Goal: Book appointment/travel/reservation

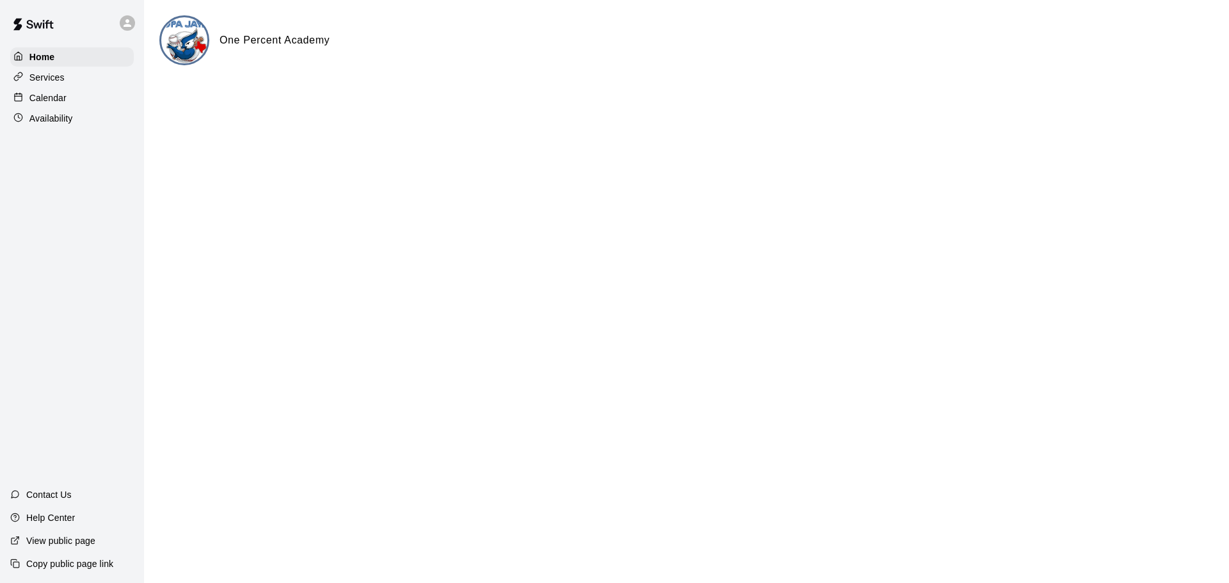
click at [50, 99] on p "Calendar" at bounding box center [47, 98] width 37 height 13
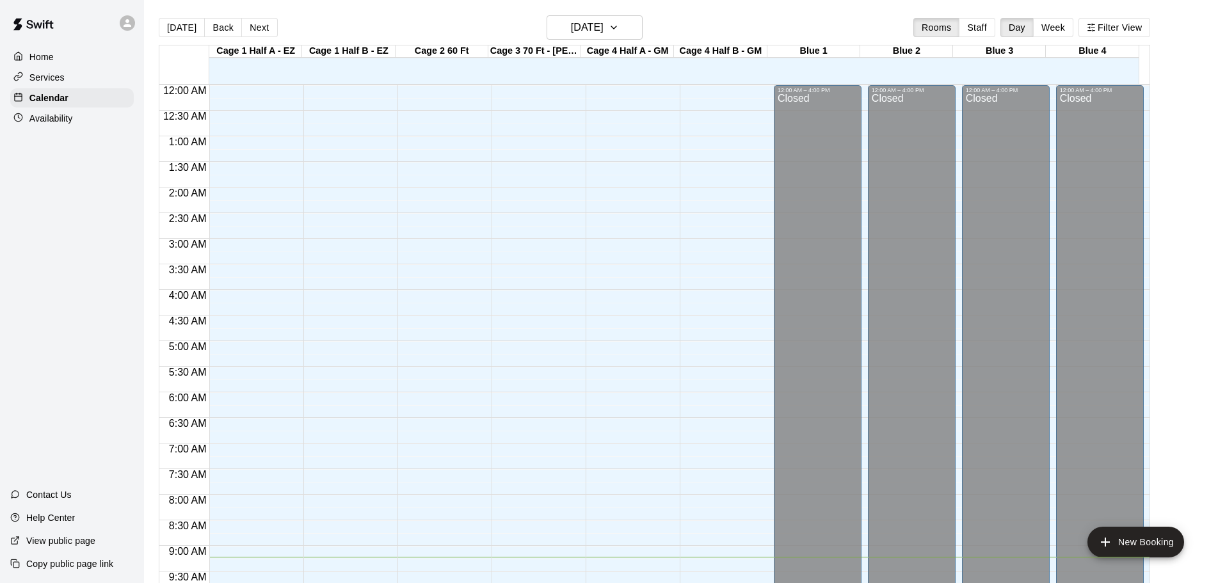
scroll to position [472, 0]
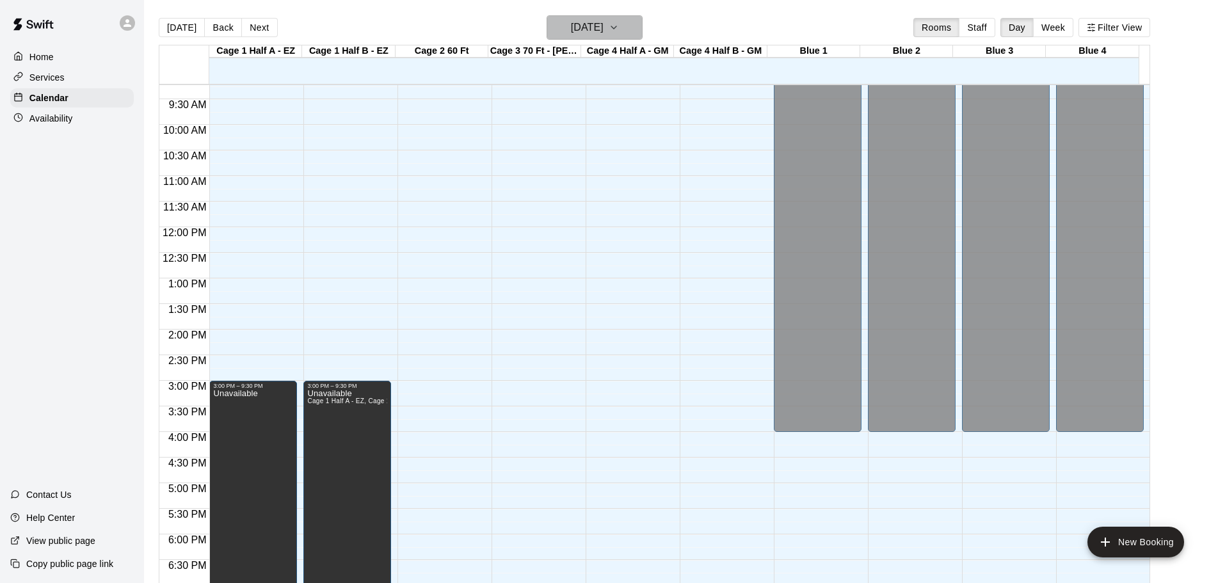
click at [619, 26] on icon "button" at bounding box center [614, 27] width 10 height 15
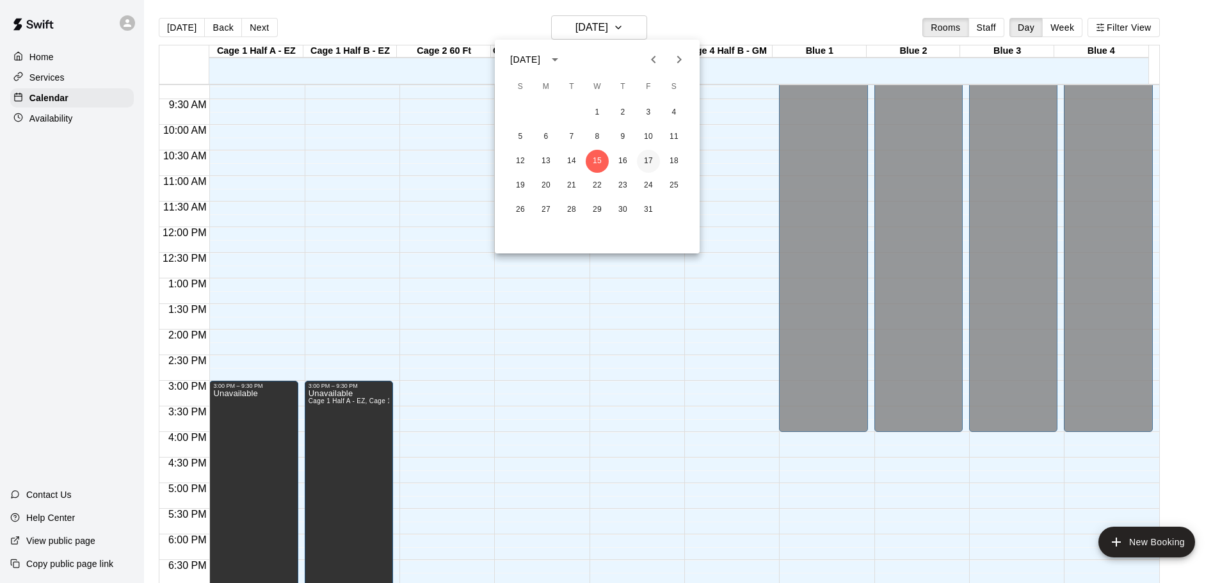
click at [648, 161] on button "17" at bounding box center [648, 161] width 23 height 23
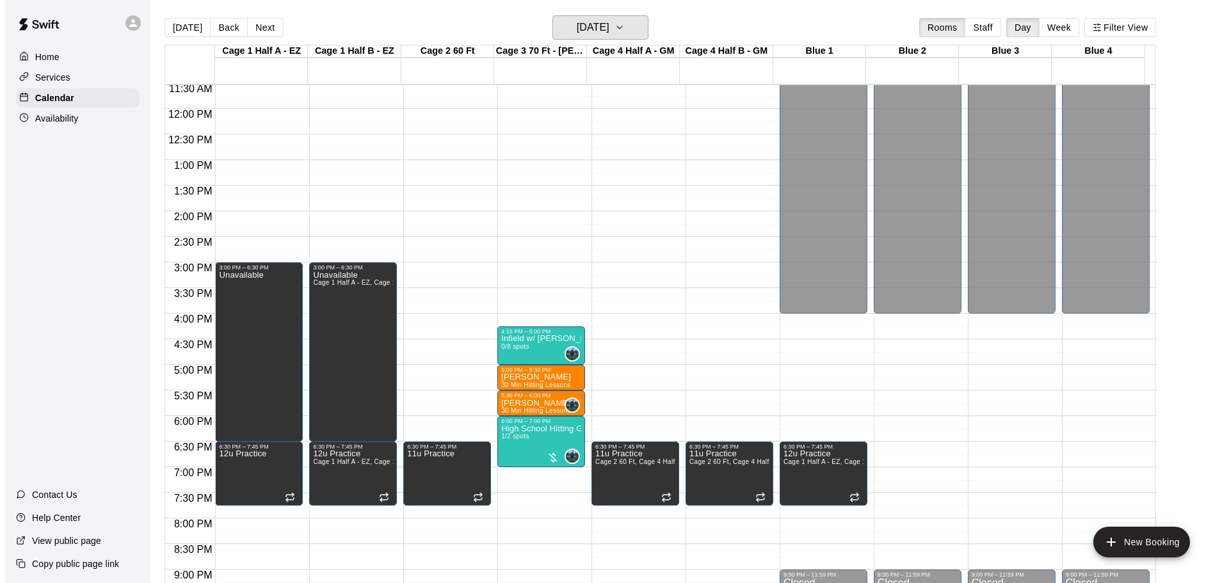
scroll to position [589, 0]
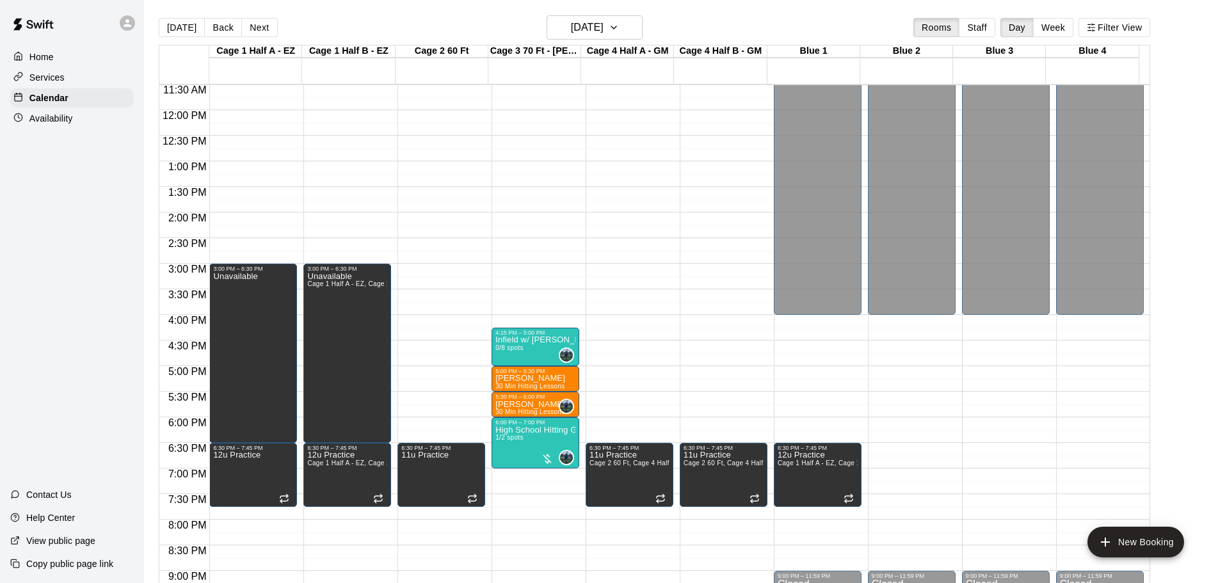
click at [810, 328] on div "12:00 AM – 4:00 PM Closed 6:30 PM – 7:45 PM 12u Practice Cage 1 Half A - EZ, Ca…" at bounding box center [818, 110] width 88 height 1229
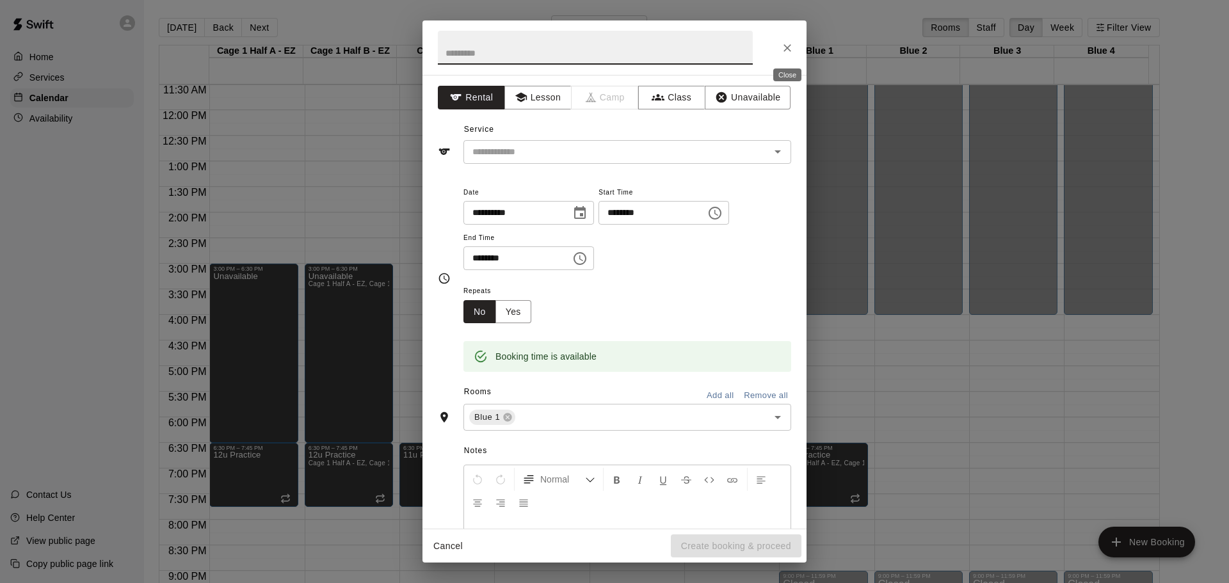
click at [788, 49] on icon "Close" at bounding box center [787, 48] width 8 height 8
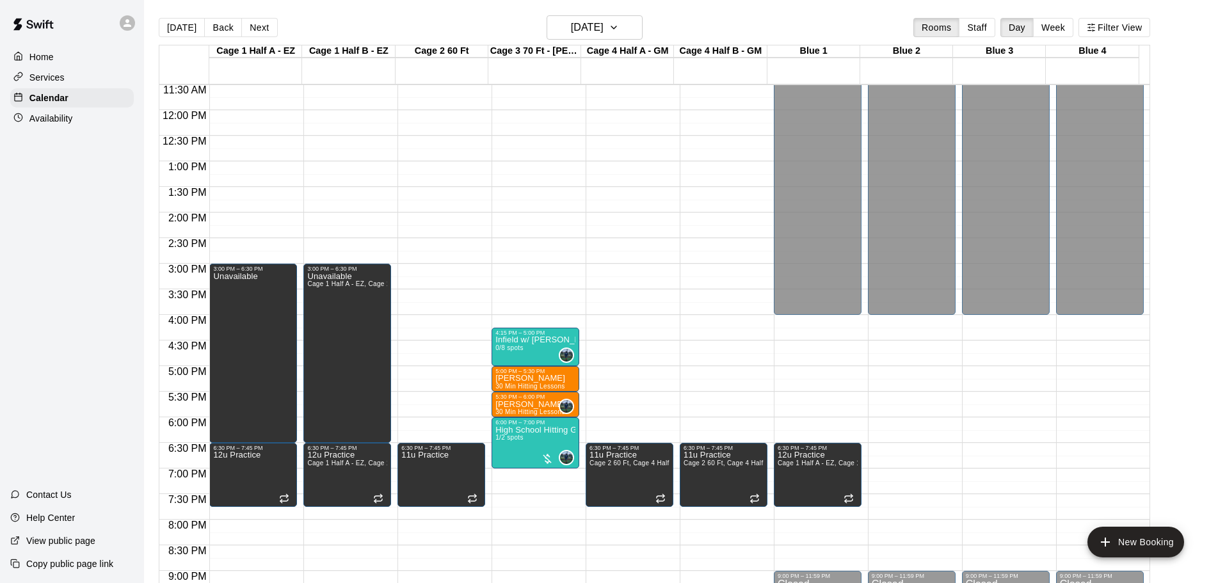
click at [826, 350] on div "12:00 AM – 4:00 PM Closed 6:30 PM – 7:45 PM 12u Practice Cage 1 Half A - EZ, Ca…" at bounding box center [818, 110] width 88 height 1229
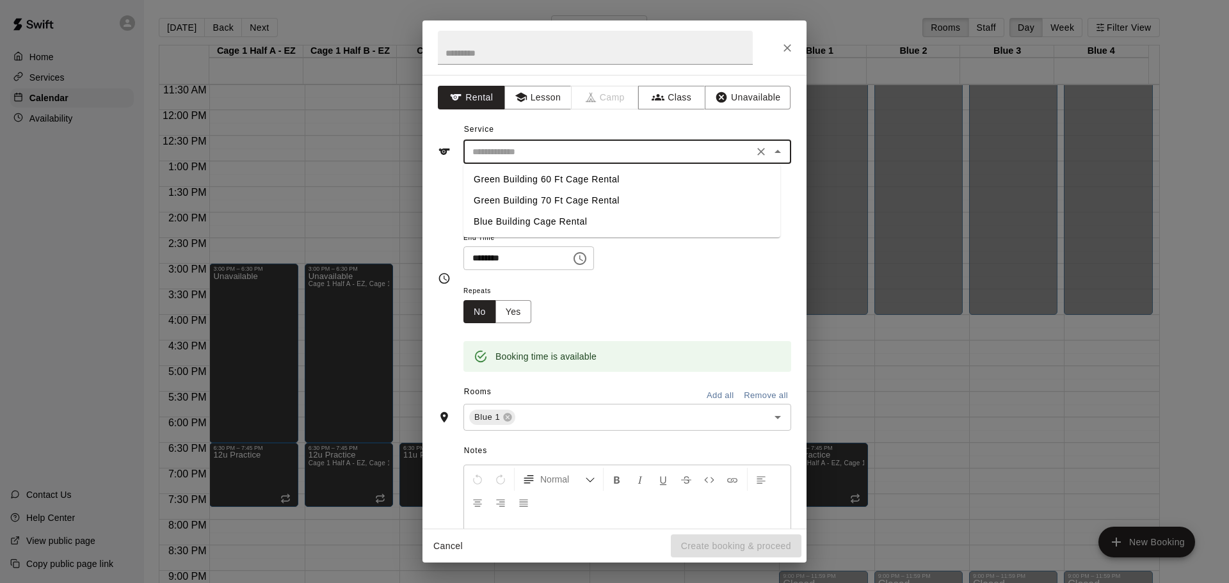
click at [633, 159] on input "text" at bounding box center [608, 152] width 282 height 16
click at [575, 218] on li "Blue Building Cage Rental" at bounding box center [621, 221] width 317 height 21
type input "**********"
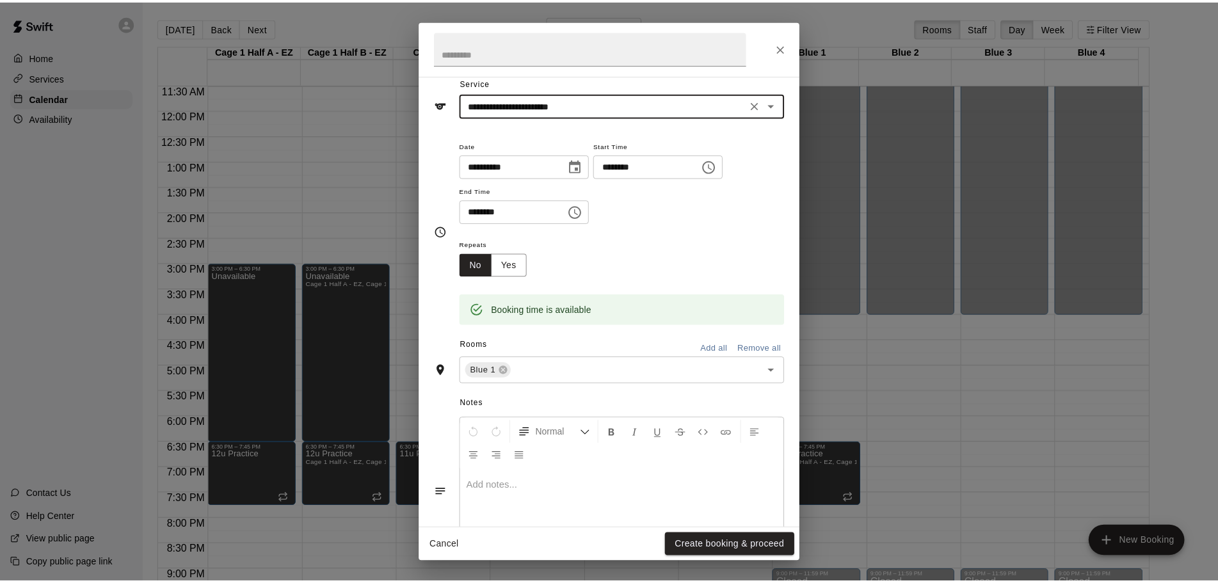
scroll to position [109, 0]
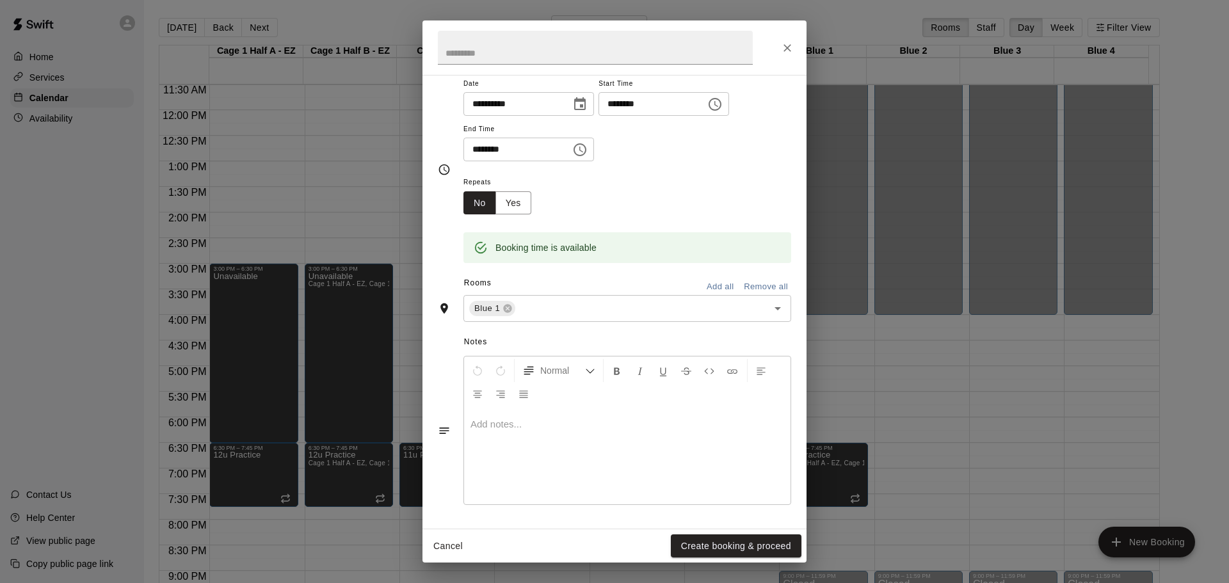
click at [520, 425] on p at bounding box center [627, 424] width 314 height 13
click at [742, 544] on button "Create booking & proceed" at bounding box center [736, 546] width 131 height 24
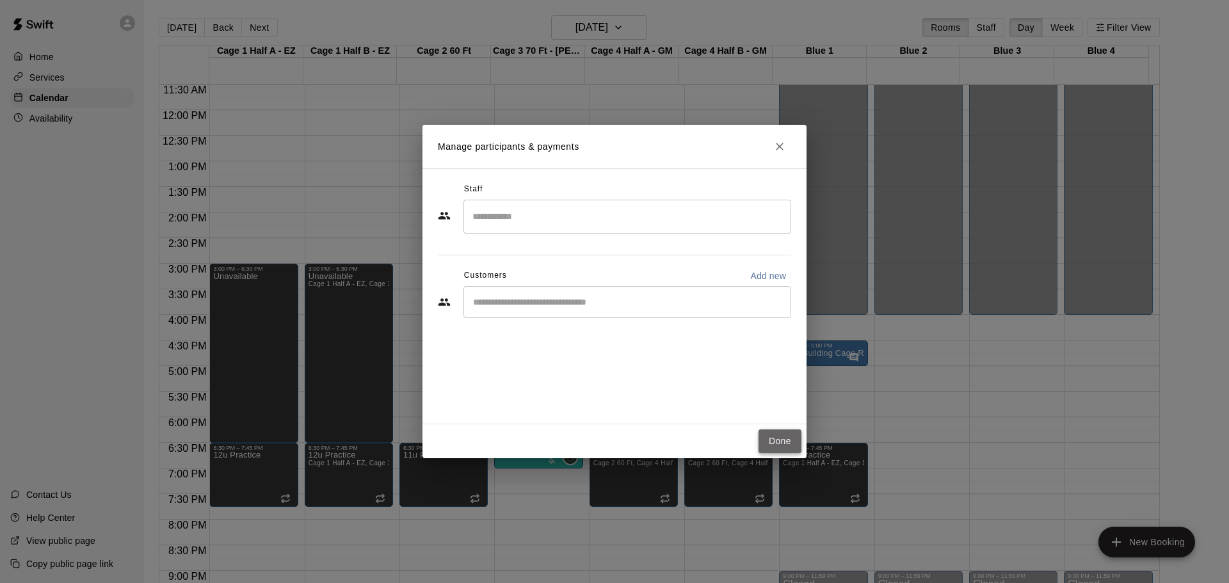
click at [775, 441] on button "Done" at bounding box center [779, 441] width 43 height 24
